Goal: Information Seeking & Learning: Learn about a topic

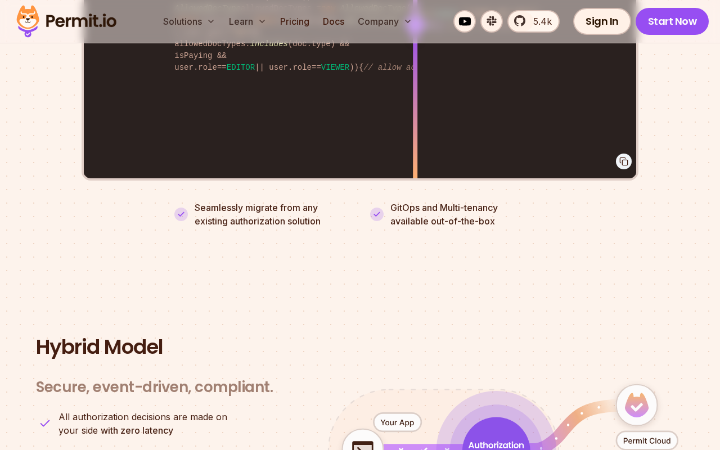
scroll to position [2466, 0]
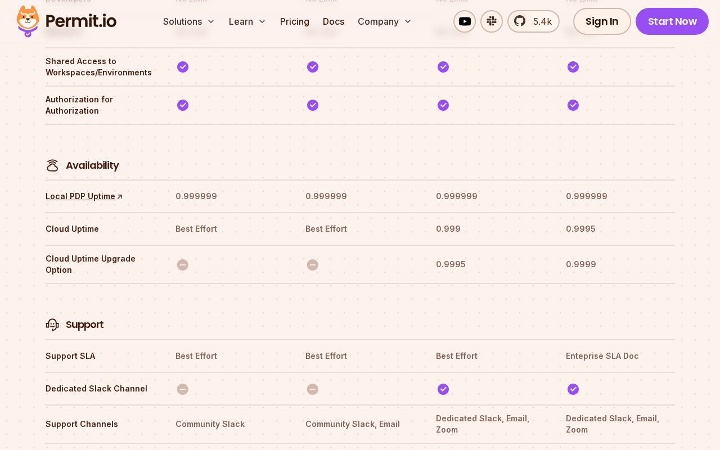
scroll to position [3518, 0]
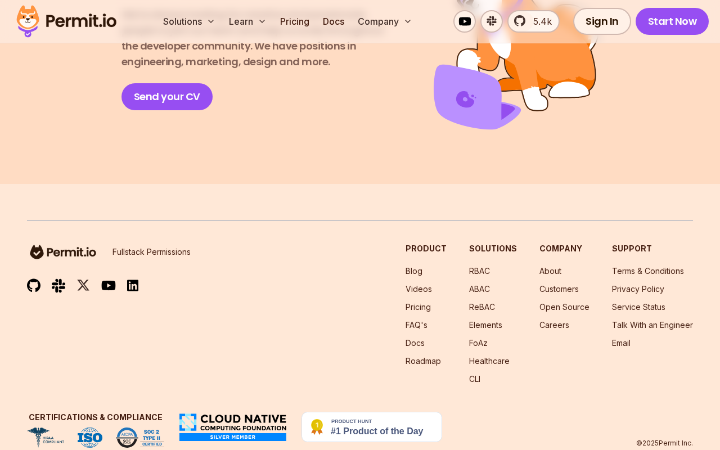
scroll to position [2070, 0]
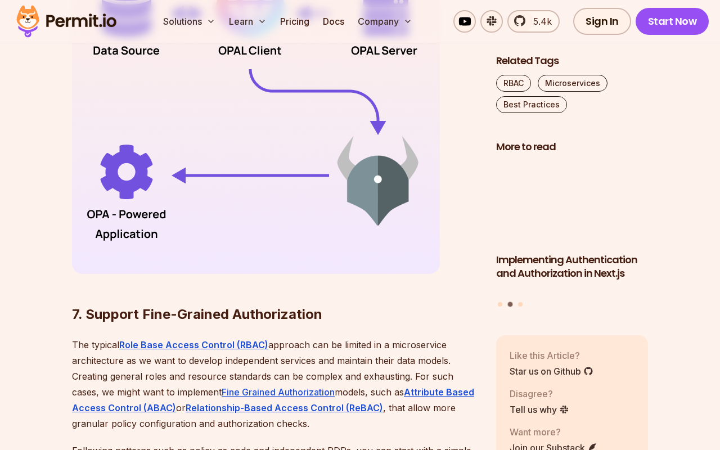
scroll to position [3498, 0]
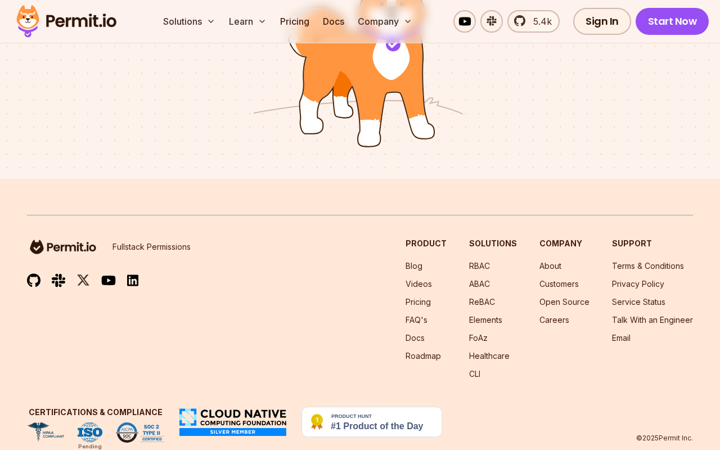
scroll to position [874, 0]
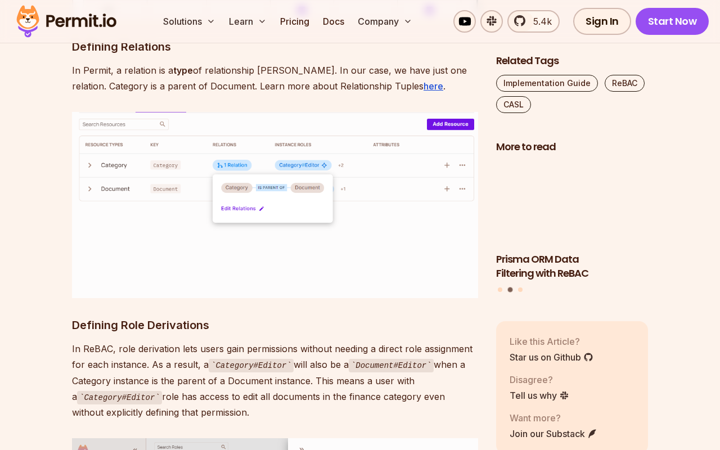
scroll to position [3540, 0]
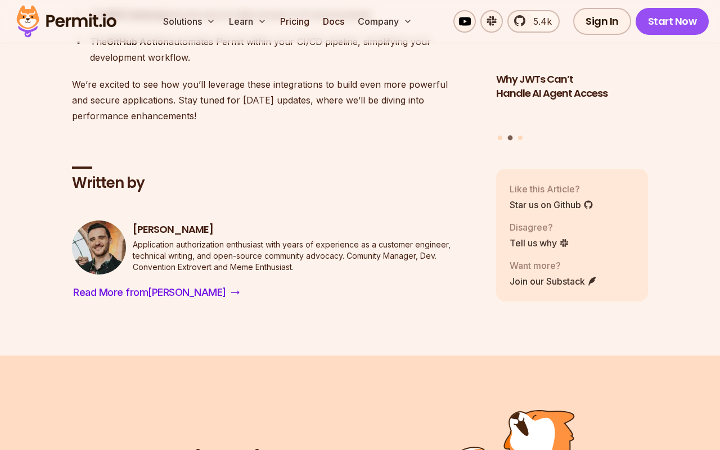
scroll to position [3322, 0]
